Goal: Obtain resource: Download file/media

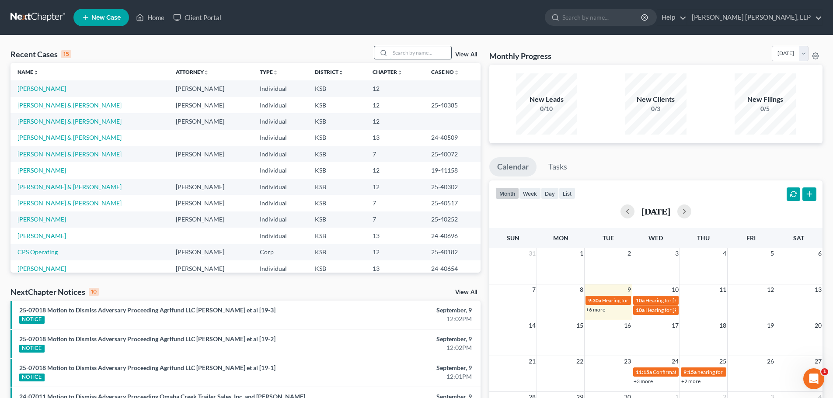
click at [406, 54] on input "search" at bounding box center [420, 52] width 61 height 13
type input "[PERSON_NAME]"
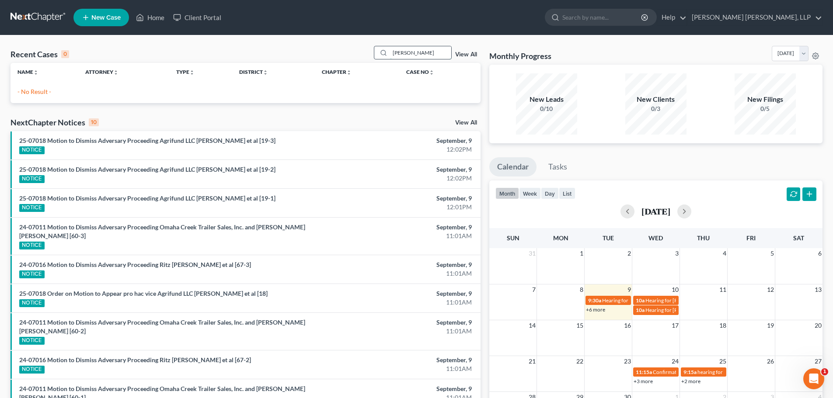
drag, startPoint x: 421, startPoint y: 54, endPoint x: 388, endPoint y: 54, distance: 32.4
click at [388, 54] on div "[PERSON_NAME]" at bounding box center [413, 53] width 78 height 14
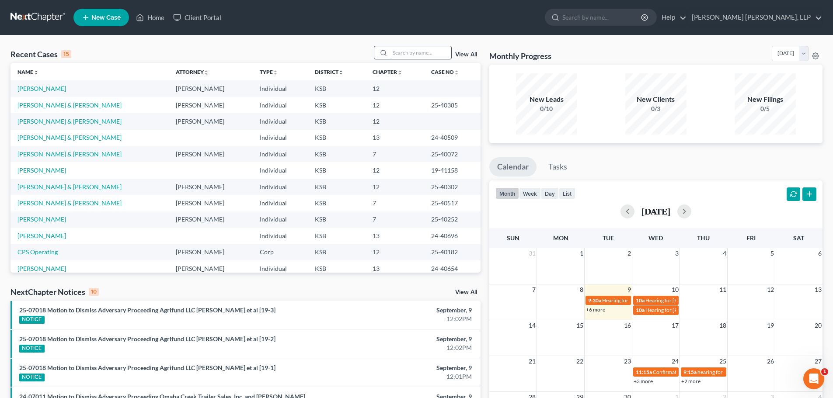
click at [418, 50] on input "search" at bounding box center [420, 52] width 61 height 13
paste input "22-40434"
type input "22-40434"
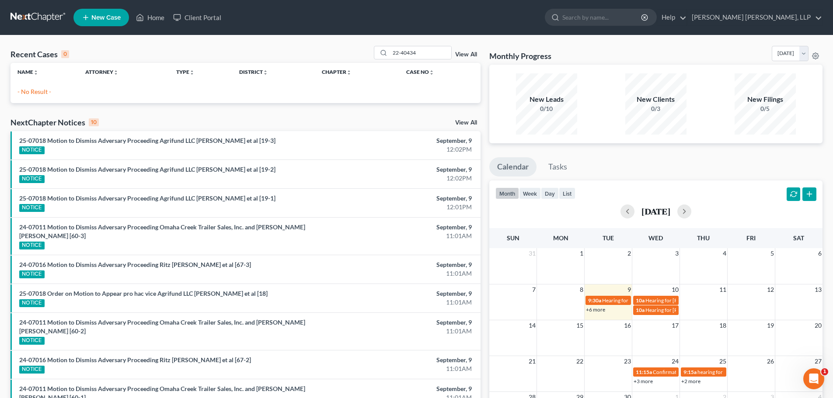
click at [467, 53] on link "View All" at bounding box center [466, 55] width 22 height 6
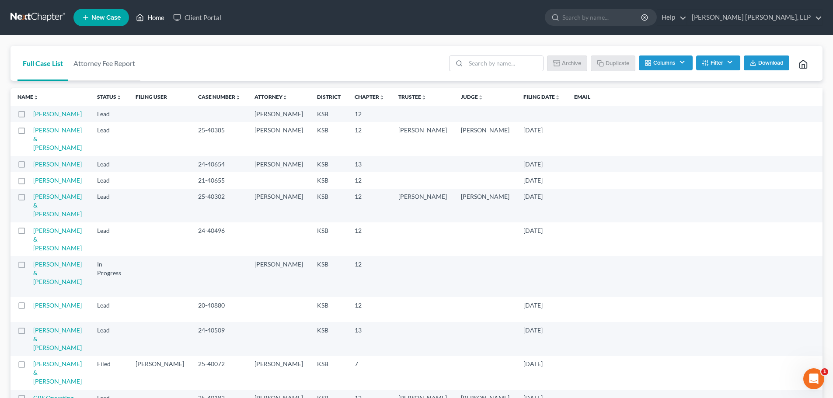
click at [141, 16] on icon at bounding box center [140, 17] width 8 height 10
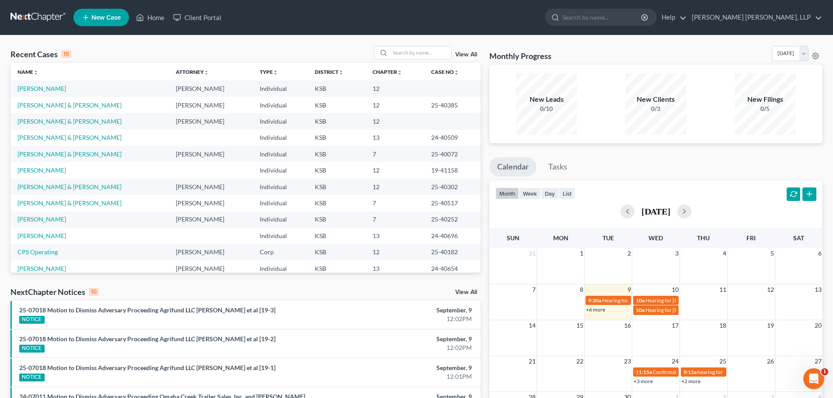
click at [470, 291] on link "View All" at bounding box center [466, 292] width 22 height 6
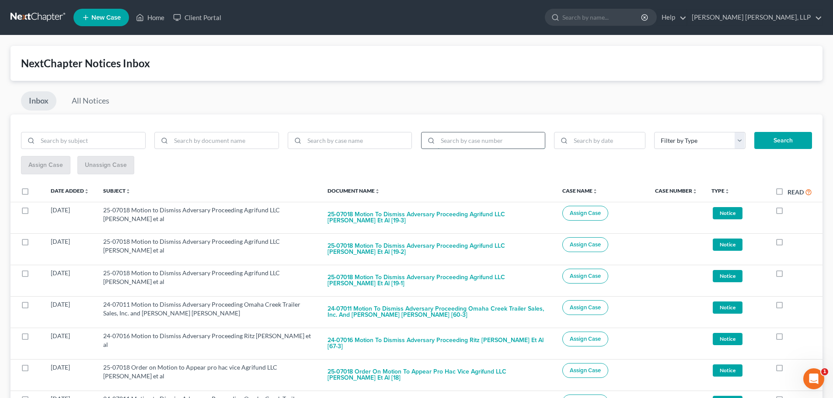
click at [456, 137] on input "search" at bounding box center [492, 140] width 108 height 17
paste input "22-40434"
type input "22-40434"
click at [792, 139] on button "Search" at bounding box center [783, 140] width 58 height 17
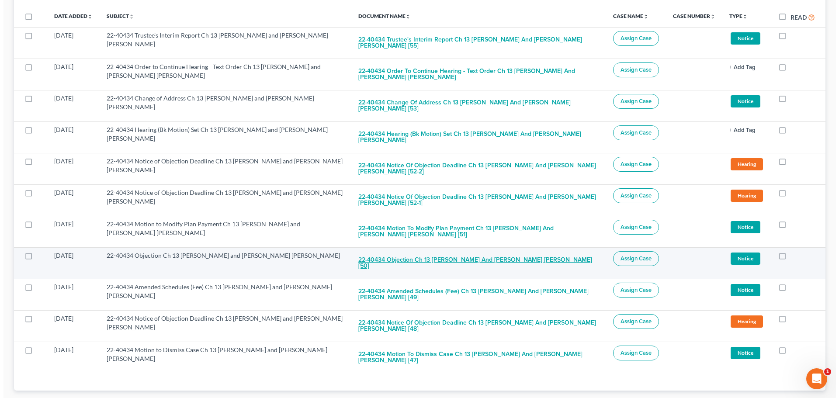
scroll to position [188, 0]
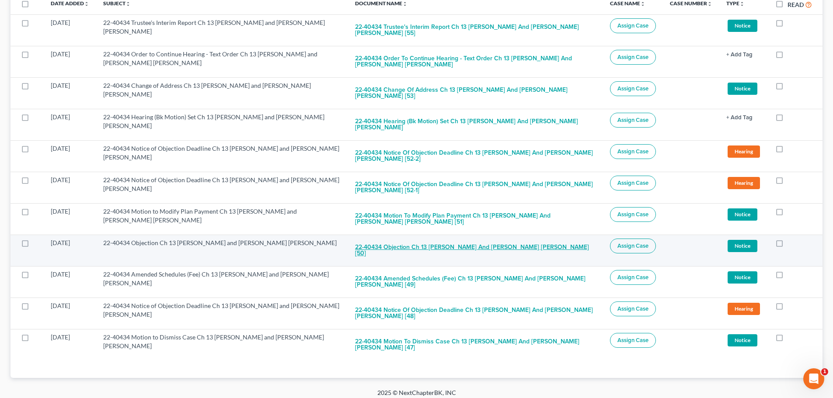
click at [427, 245] on button "22-40434 Objection Ch 13 [PERSON_NAME] and [PERSON_NAME] [PERSON_NAME] [50]" at bounding box center [475, 251] width 241 height 24
checkbox input "true"
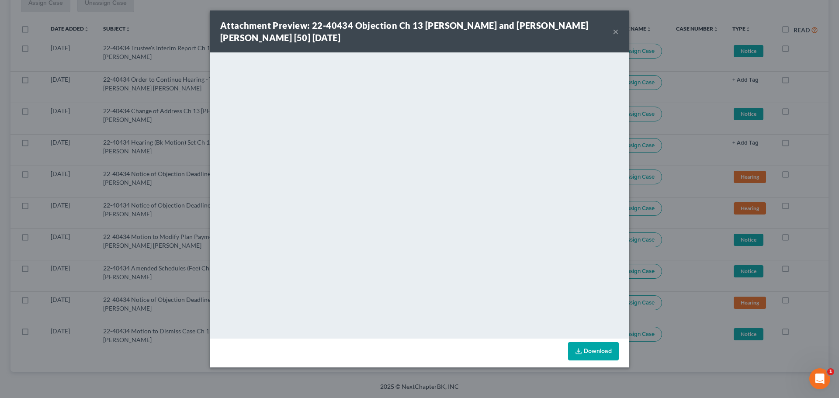
scroll to position [162, 0]
click at [615, 31] on button "×" at bounding box center [616, 31] width 6 height 10
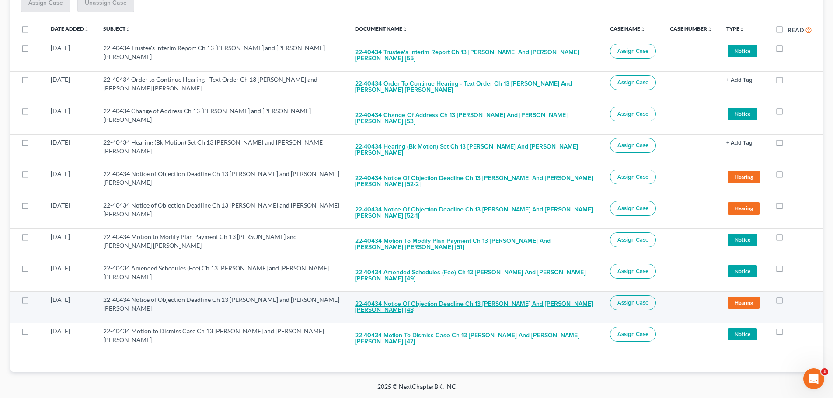
click at [380, 304] on button "22-40434 Notice of Objection Deadline Ch 13 [PERSON_NAME] and [PERSON_NAME] [PE…" at bounding box center [475, 308] width 241 height 24
checkbox input "true"
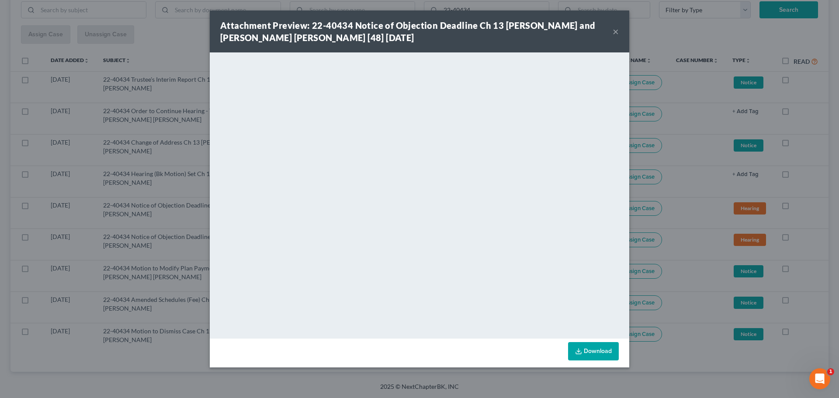
scroll to position [131, 0]
click at [603, 352] on link "Download" at bounding box center [593, 351] width 51 height 18
click at [618, 29] on button "×" at bounding box center [616, 31] width 6 height 10
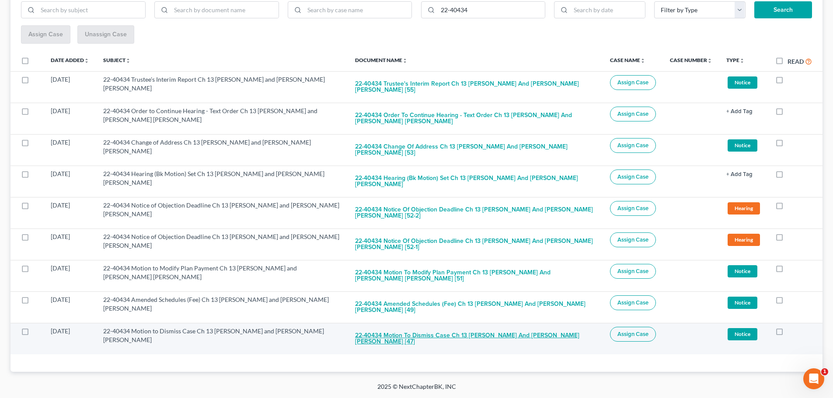
click at [413, 337] on button "22-40434 Motion to Dismiss Case Ch 13 [PERSON_NAME] and [PERSON_NAME] [PERSON_N…" at bounding box center [475, 339] width 241 height 24
checkbox input "true"
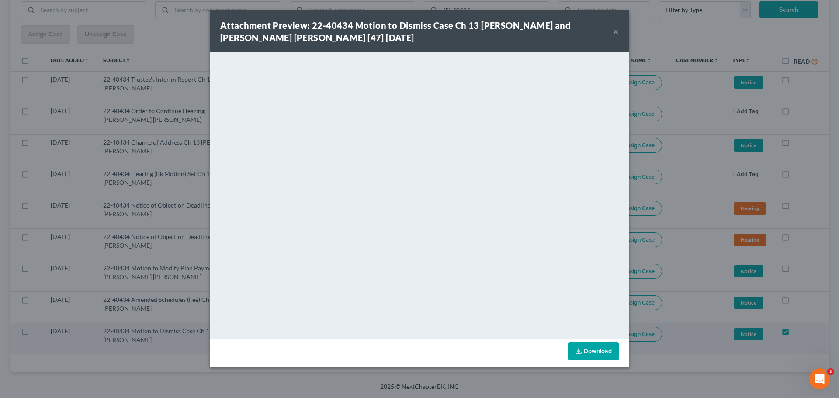
scroll to position [99, 0]
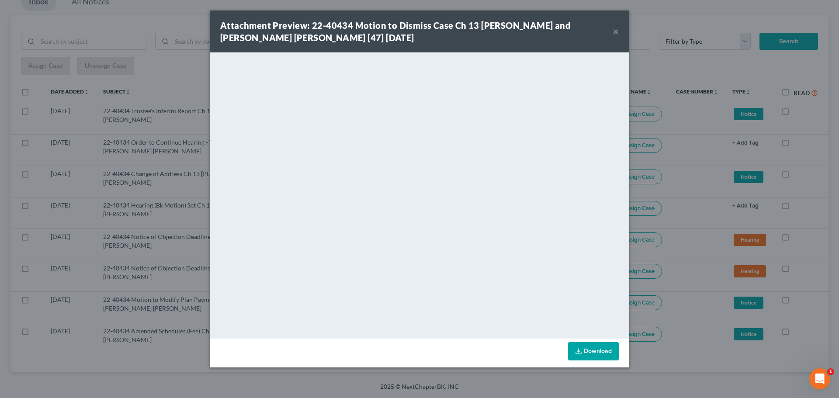
click at [578, 350] on icon at bounding box center [578, 351] width 7 height 7
click at [614, 32] on button "×" at bounding box center [616, 31] width 6 height 10
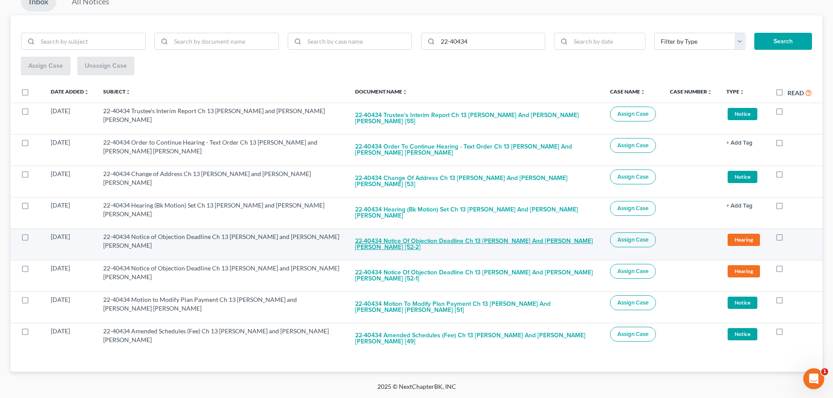
click at [439, 241] on button "22-40434 Notice of Objection Deadline Ch 13 [PERSON_NAME] and [PERSON_NAME] [PE…" at bounding box center [475, 245] width 241 height 24
checkbox input "true"
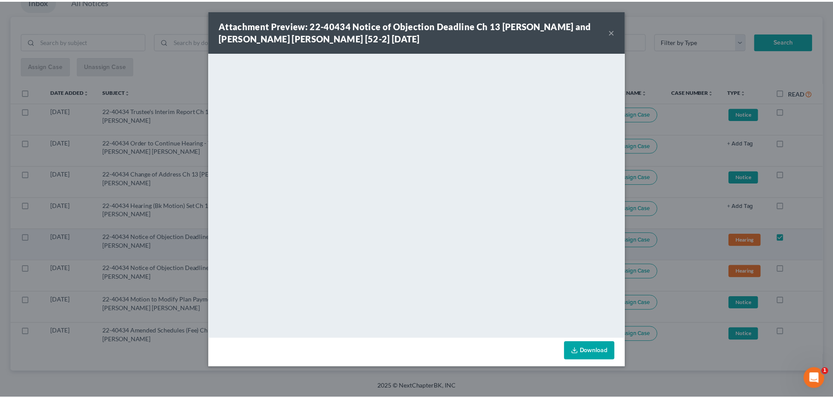
scroll to position [68, 0]
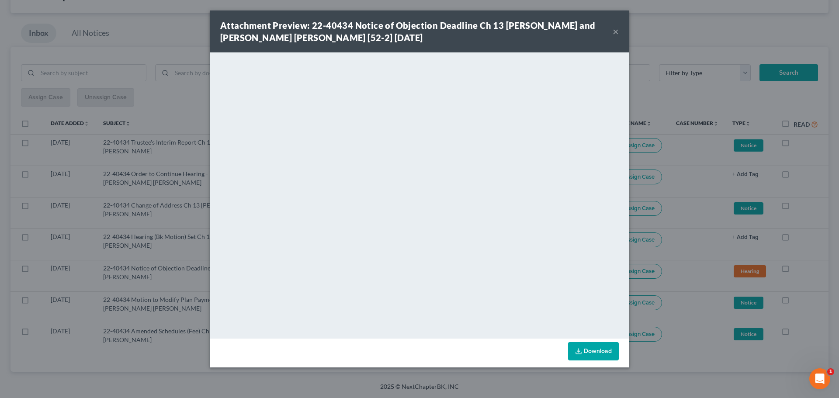
click at [615, 32] on button "×" at bounding box center [616, 31] width 6 height 10
